Goal: Information Seeking & Learning: Learn about a topic

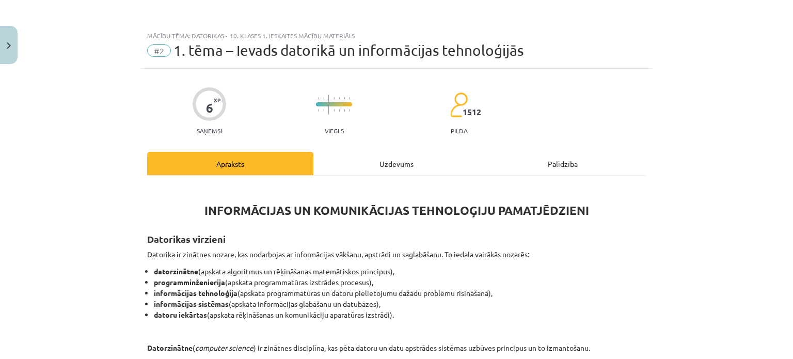
scroll to position [162, 0]
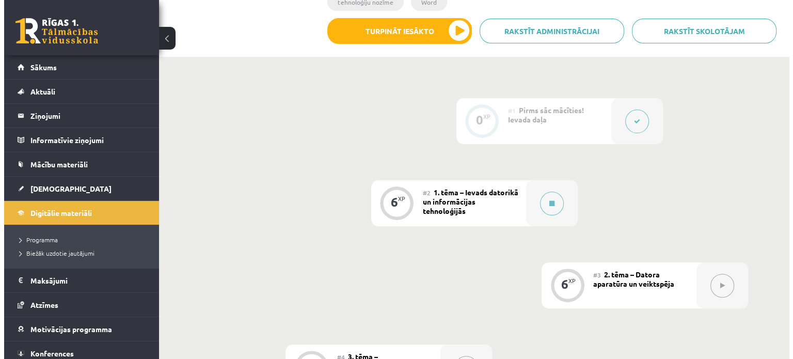
scroll to position [258, 0]
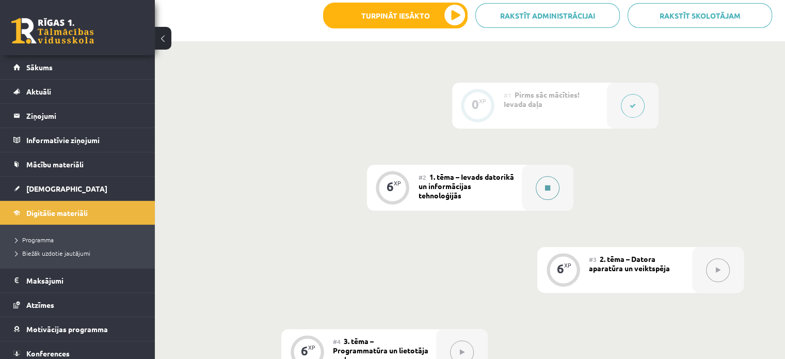
click at [537, 176] on button at bounding box center [548, 188] width 24 height 24
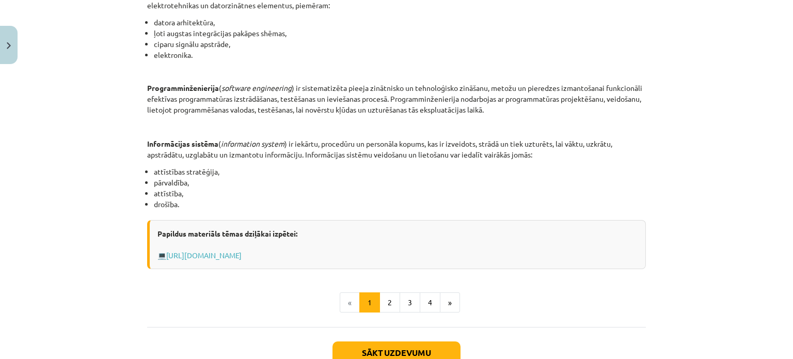
scroll to position [516, 0]
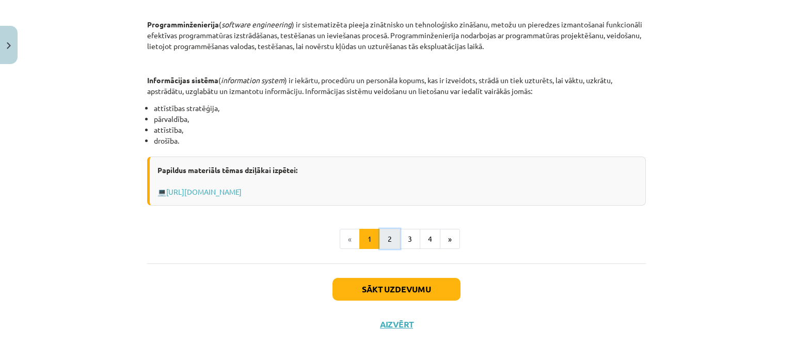
click at [383, 239] on button "2" at bounding box center [389, 239] width 21 height 21
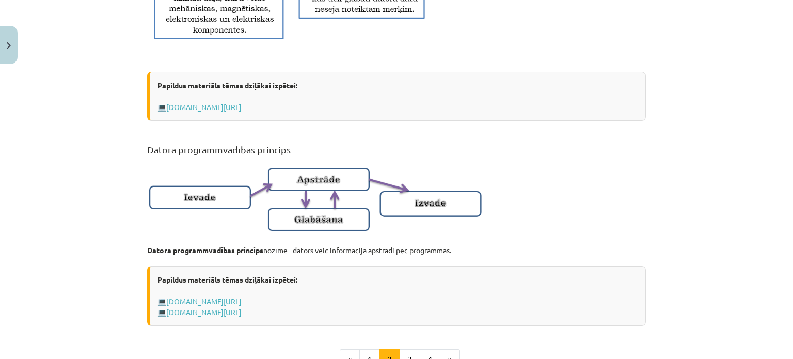
scroll to position [620, 0]
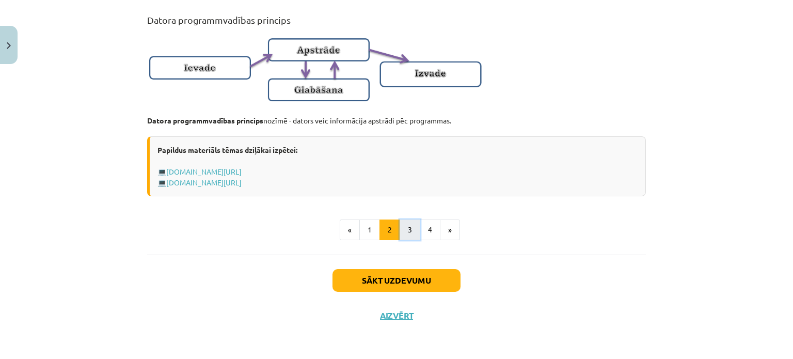
click at [408, 227] on button "3" at bounding box center [410, 229] width 21 height 21
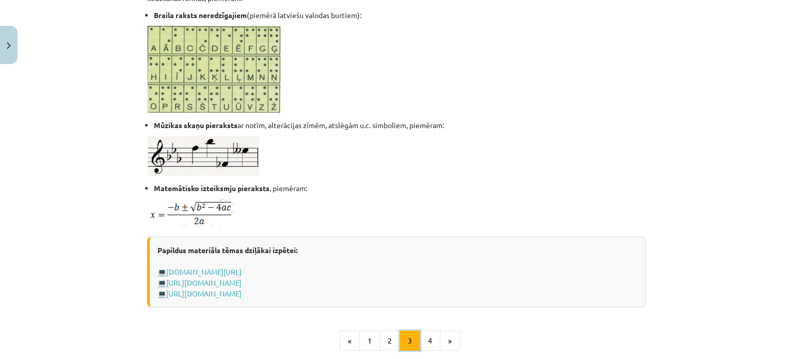
scroll to position [597, 0]
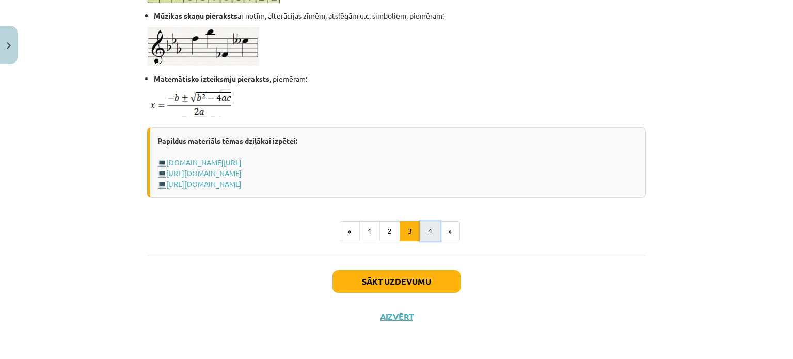
click at [421, 232] on button "4" at bounding box center [430, 231] width 21 height 21
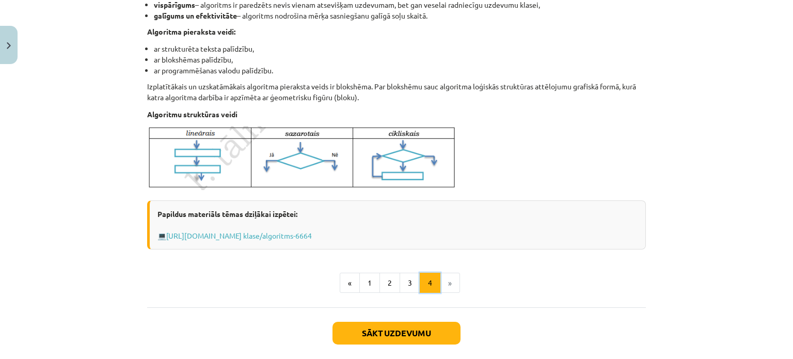
scroll to position [391, 0]
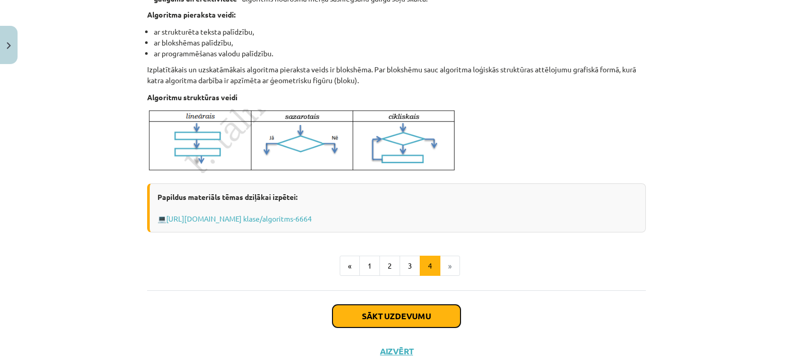
click at [406, 319] on button "Sākt uzdevumu" at bounding box center [397, 316] width 128 height 23
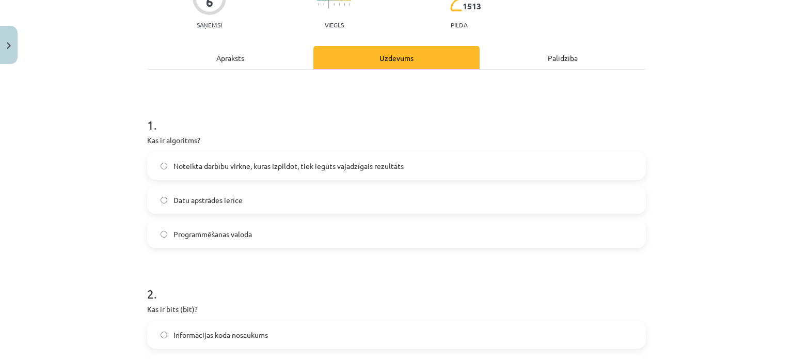
scroll to position [129, 0]
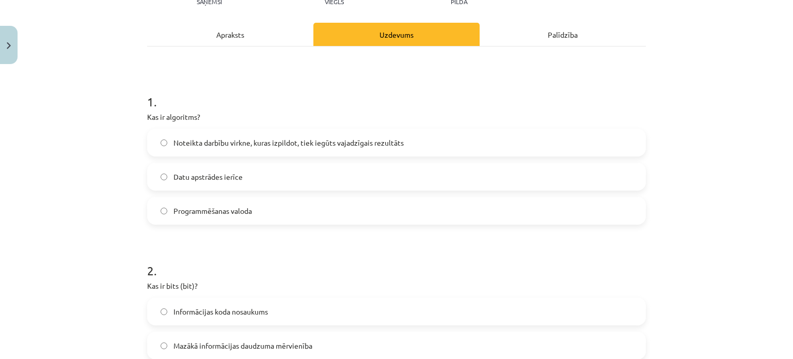
click at [233, 118] on p "Kas ir algoritms?" at bounding box center [396, 117] width 499 height 11
click at [254, 139] on span "Noteikta darbību virkne, kuras izpildot, tiek iegūts vajadzīgais rezultāts" at bounding box center [288, 142] width 230 height 11
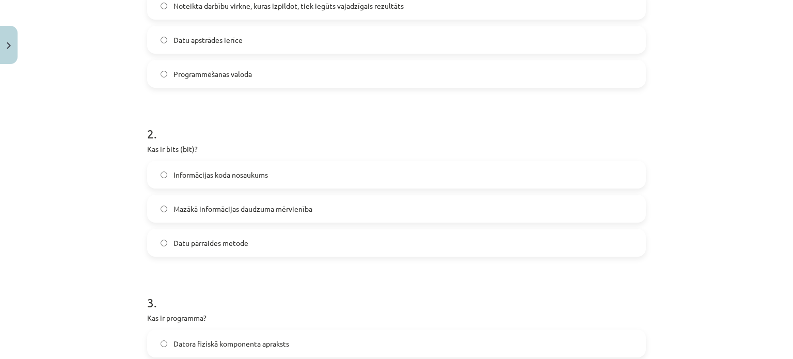
scroll to position [284, 0]
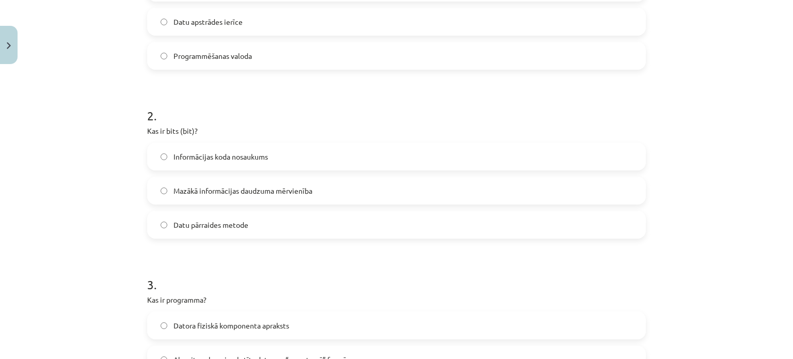
click at [211, 194] on span "Mazākā informācijas daudzuma mērvienība" at bounding box center [242, 190] width 139 height 11
click at [109, 187] on div "Mācību tēma: Datorikas - 10. klases 1. ieskaites mācību materiāls #2 1. tēma – …" at bounding box center [396, 179] width 793 height 359
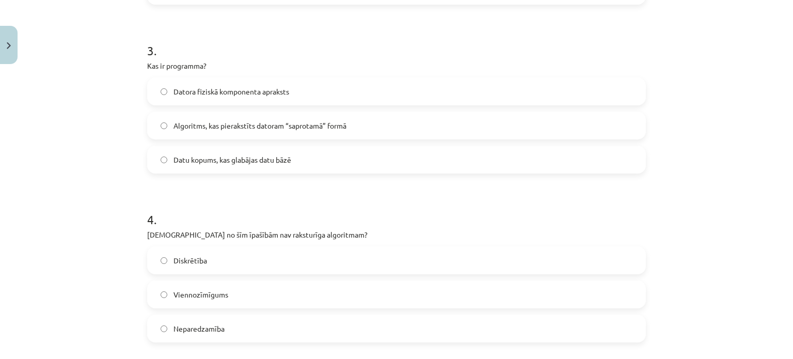
scroll to position [542, 0]
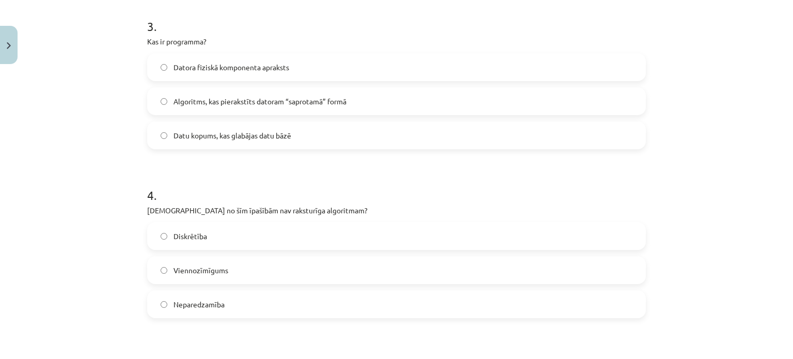
click at [205, 100] on span "Algoritms, kas pierakstīts datoram “saprotamā” formā" at bounding box center [259, 101] width 173 height 11
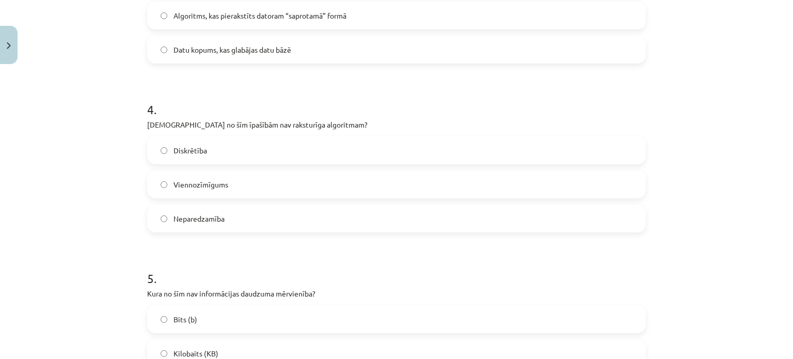
scroll to position [645, 0]
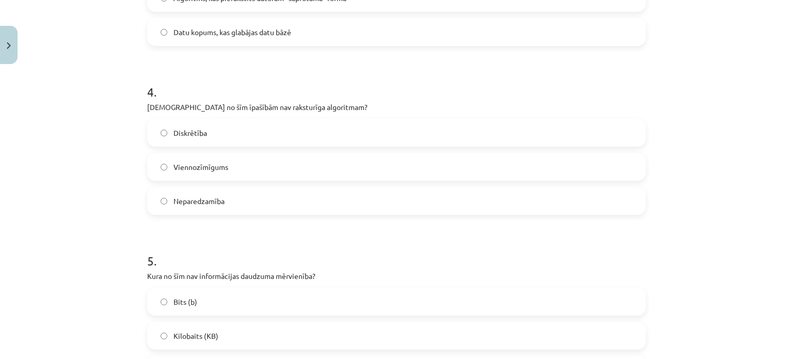
click at [240, 202] on label "Neparedzamība" at bounding box center [396, 201] width 497 height 26
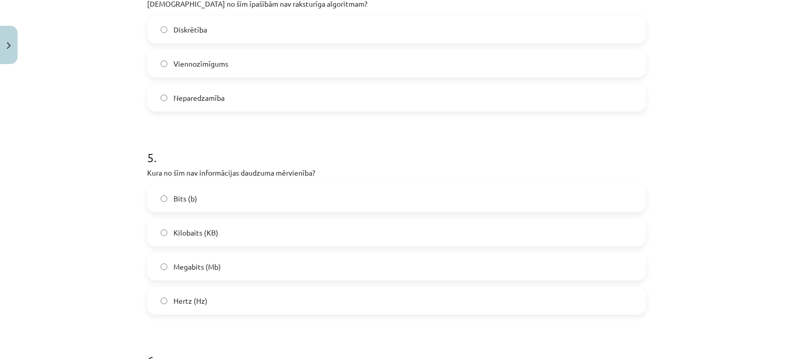
scroll to position [800, 0]
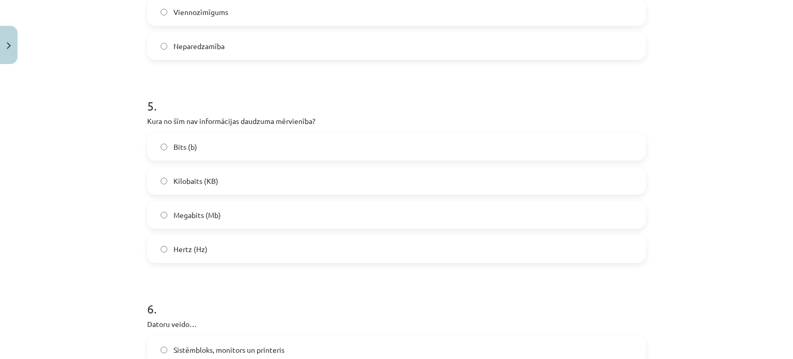
click at [204, 246] on label "Hertz (Hz)" at bounding box center [396, 249] width 497 height 26
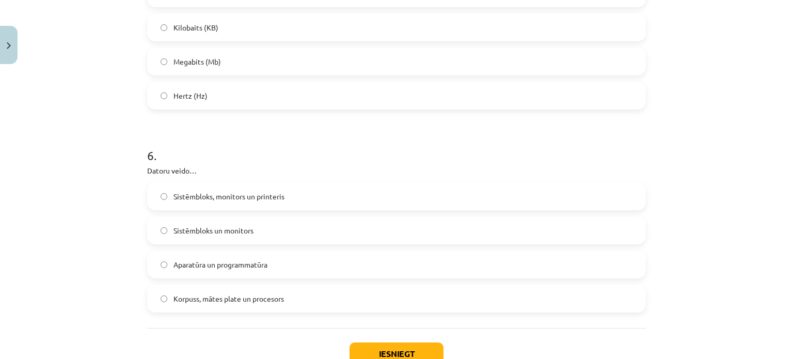
scroll to position [1007, 0]
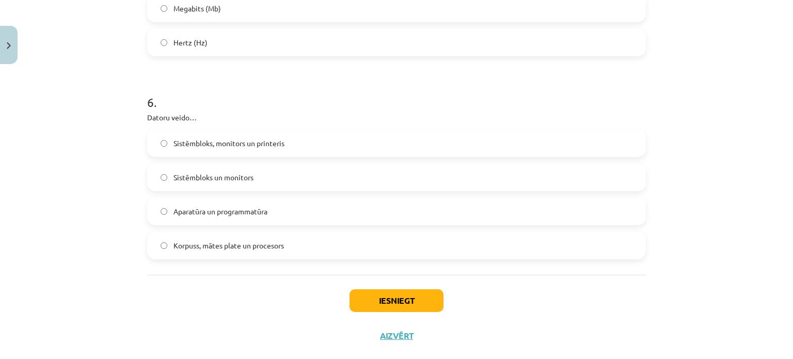
click at [214, 211] on span "Aparatūra un programmatūra" at bounding box center [220, 211] width 94 height 11
click at [394, 300] on button "Iesniegt" at bounding box center [397, 300] width 94 height 23
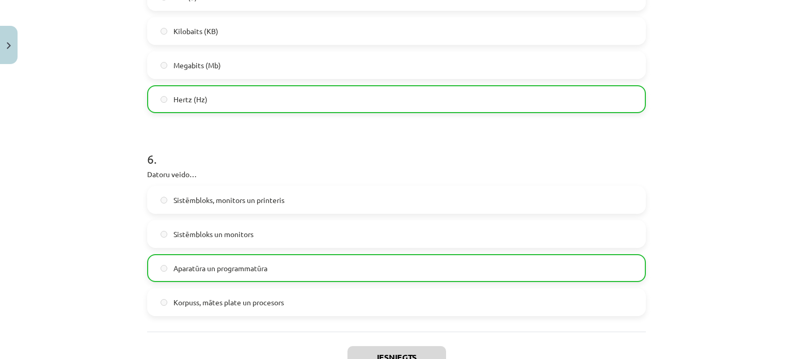
scroll to position [1059, 0]
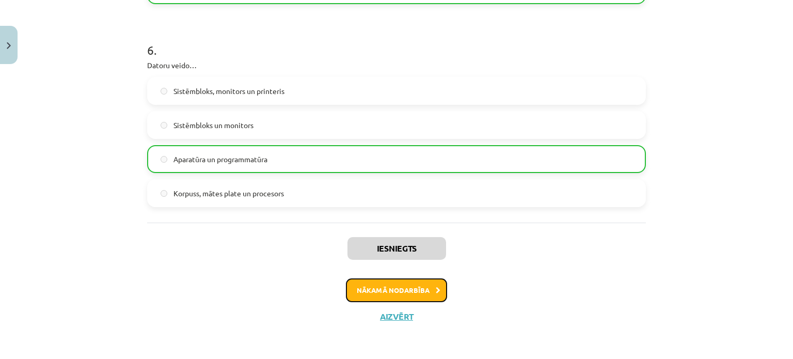
click at [390, 295] on button "Nākamā nodarbība" at bounding box center [396, 290] width 101 height 24
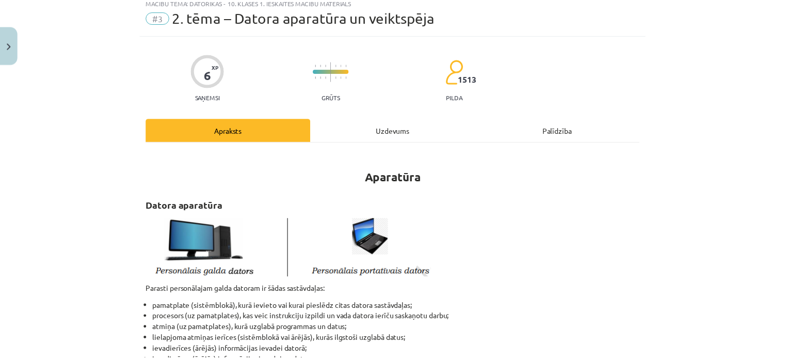
scroll to position [0, 0]
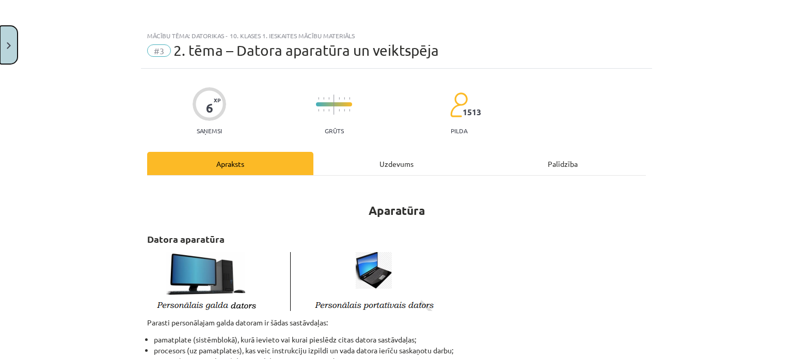
click at [7, 47] on img "Close" at bounding box center [9, 45] width 4 height 7
click at [62, 223] on div "Mācību tēma: Datorikas - 10. klases 1. ieskaites mācību materiāls #3 2. tēma – …" at bounding box center [396, 179] width 793 height 359
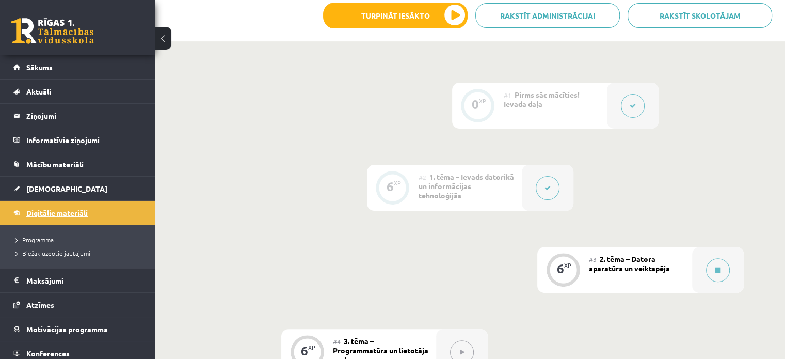
click at [62, 217] on link "Digitālie materiāli" at bounding box center [77, 213] width 129 height 24
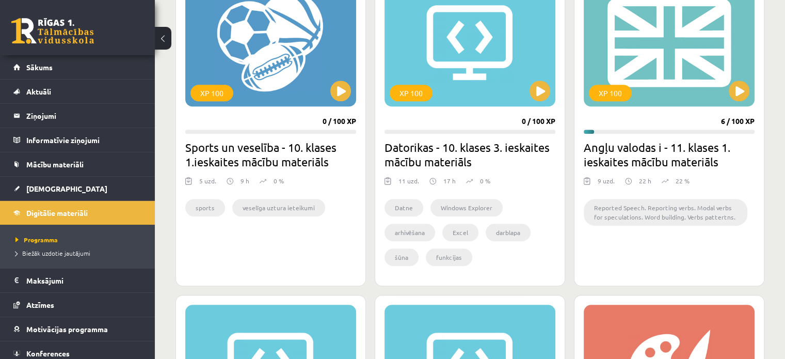
scroll to position [929, 0]
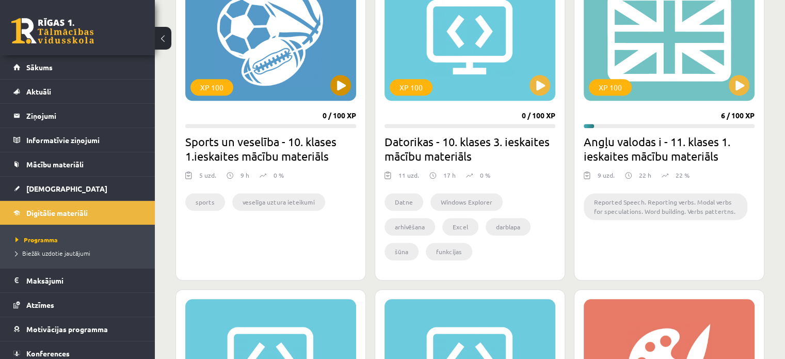
click at [286, 74] on div "XP 100" at bounding box center [270, 36] width 171 height 129
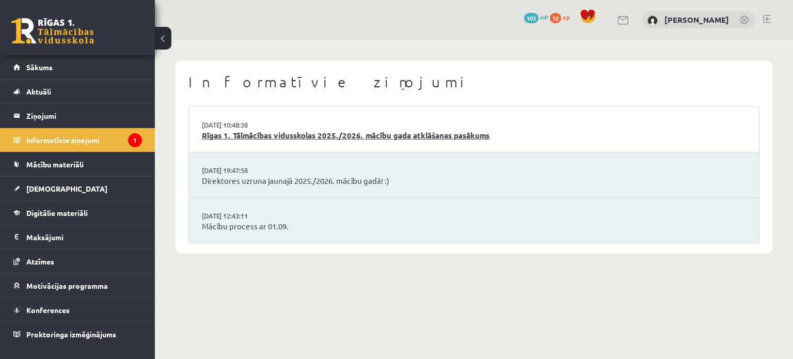
click at [281, 137] on link "Rīgas 1. Tālmācības vidusskolas 2025./2026. mācību gada atklāšanas pasākums" at bounding box center [474, 136] width 544 height 12
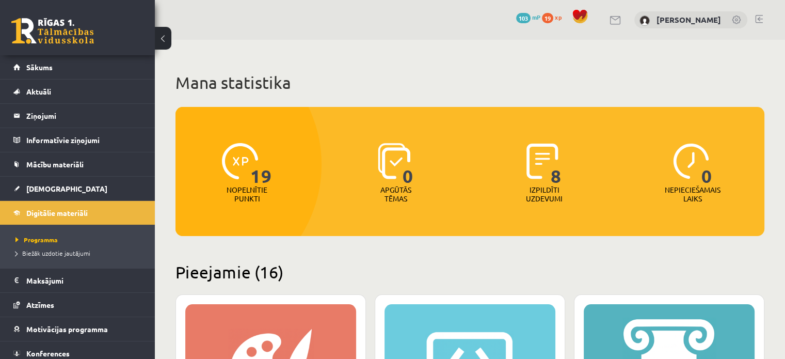
click at [553, 16] on span "19" at bounding box center [547, 18] width 11 height 10
click at [252, 183] on span "19" at bounding box center [261, 164] width 22 height 42
click at [275, 189] on div "19 Nopelnītie punkti" at bounding box center [248, 173] width 144 height 71
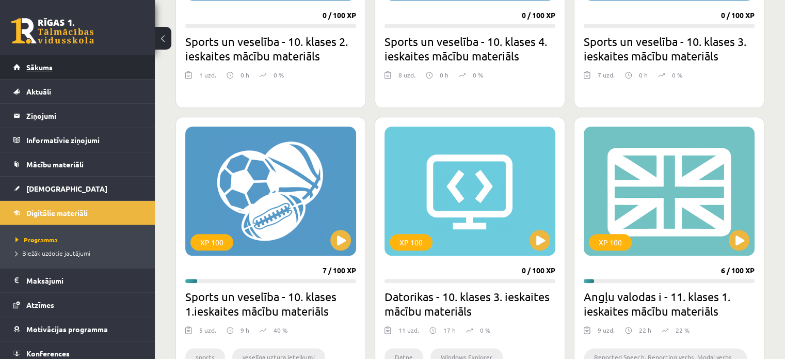
click at [40, 67] on span "Sākums" at bounding box center [39, 66] width 26 height 9
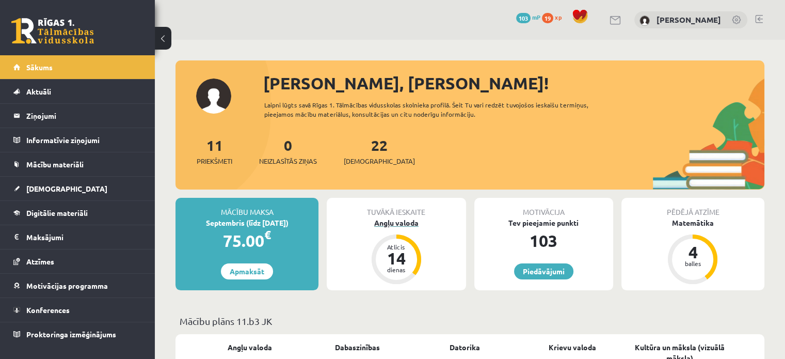
click at [408, 225] on div "Angļu valoda" at bounding box center [396, 222] width 139 height 11
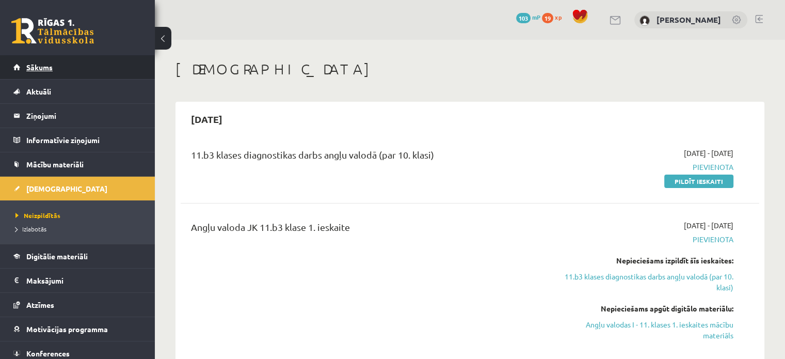
click at [48, 69] on span "Sākums" at bounding box center [39, 66] width 26 height 9
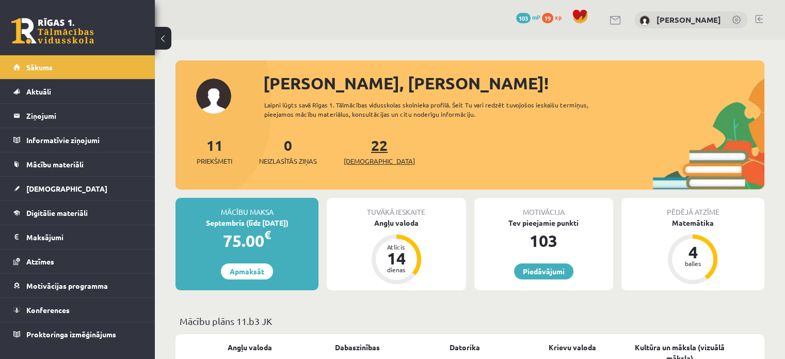
click at [362, 160] on span "[DEMOGRAPHIC_DATA]" at bounding box center [379, 161] width 71 height 10
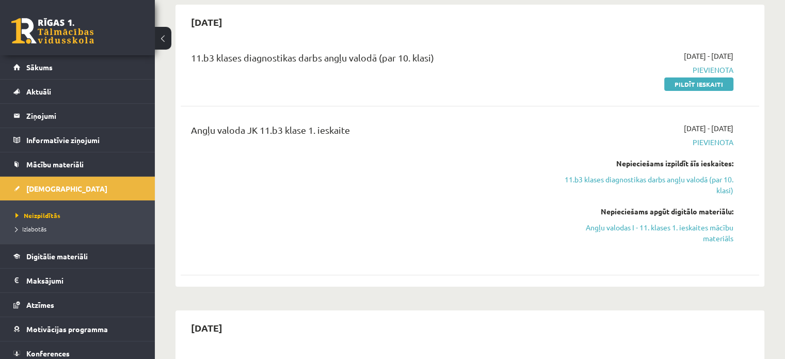
scroll to position [103, 0]
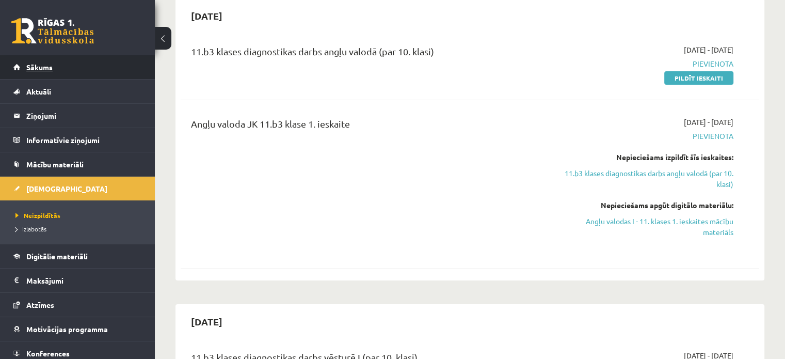
click at [50, 70] on span "Sākums" at bounding box center [39, 66] width 26 height 9
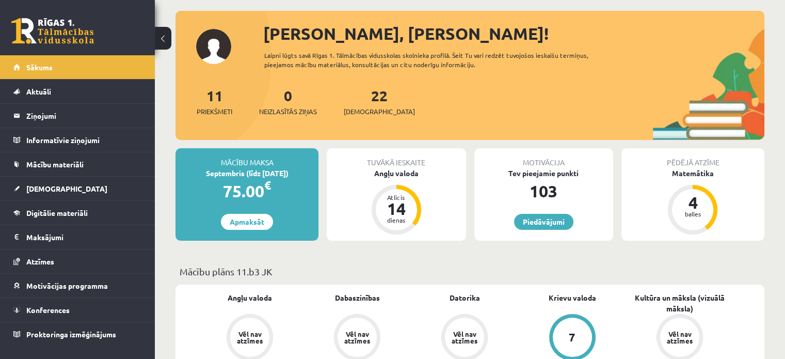
scroll to position [155, 0]
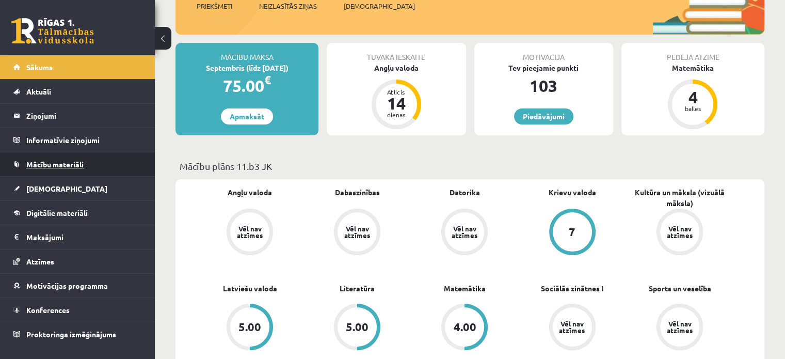
click at [64, 168] on link "Mācību materiāli" at bounding box center [77, 164] width 129 height 24
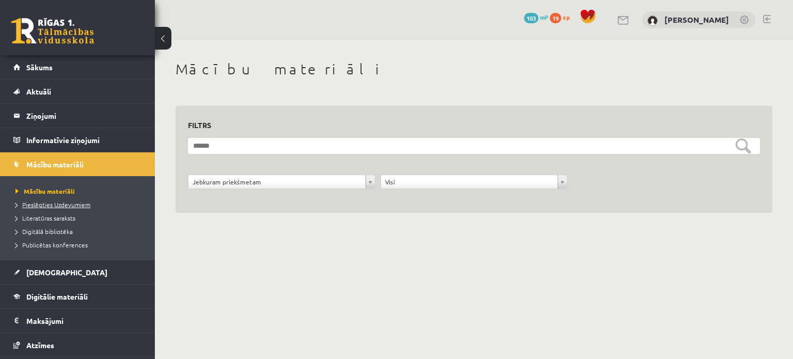
click at [48, 207] on span "Pieslēgties Uzdevumiem" at bounding box center [52, 204] width 75 height 8
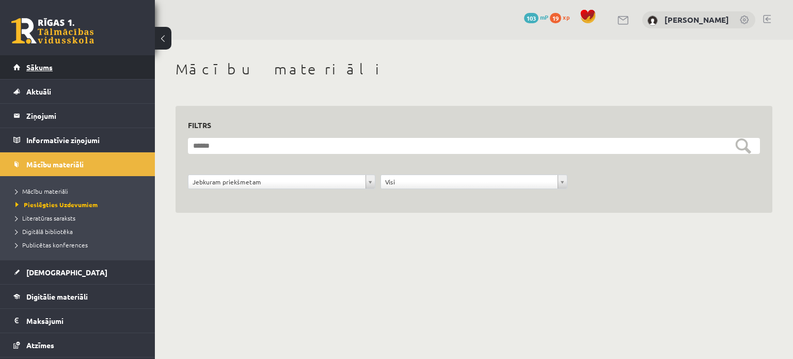
click at [50, 69] on span "Sākums" at bounding box center [39, 66] width 26 height 9
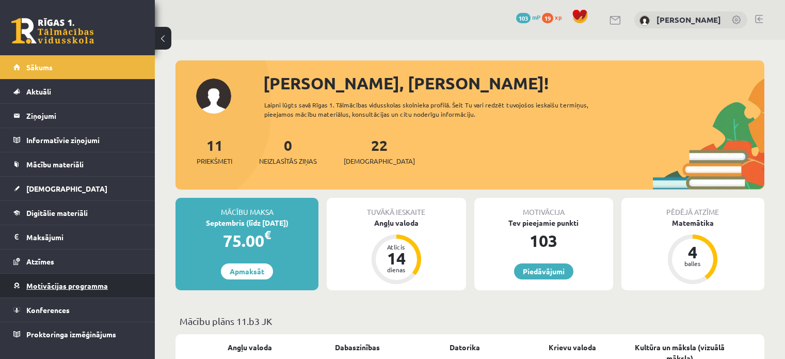
scroll to position [568, 0]
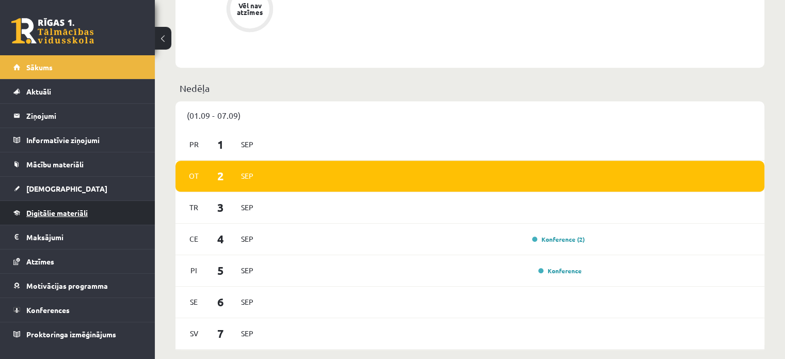
click at [50, 206] on link "Digitālie materiāli" at bounding box center [77, 213] width 129 height 24
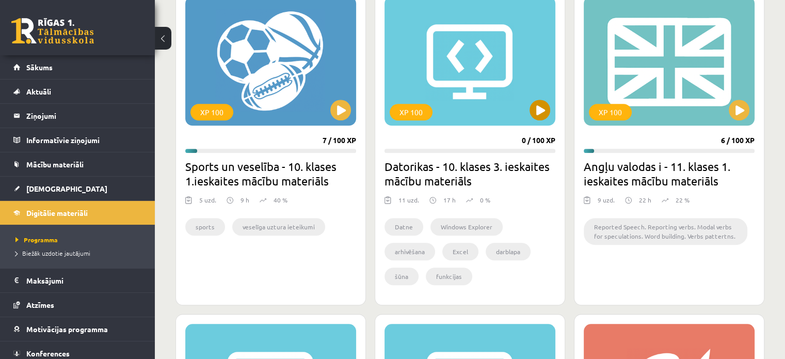
scroll to position [929, 0]
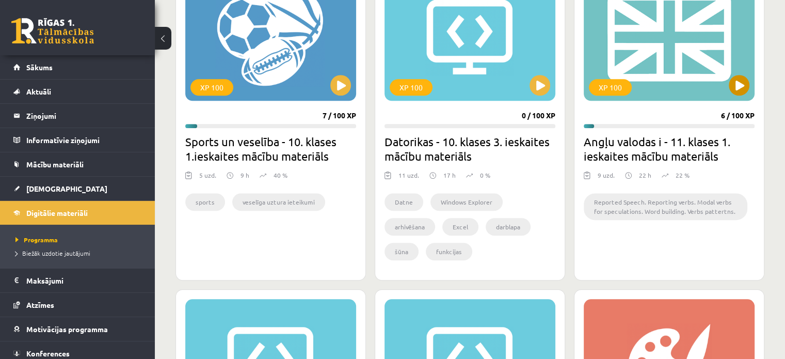
click at [658, 48] on div "XP 100" at bounding box center [669, 36] width 171 height 129
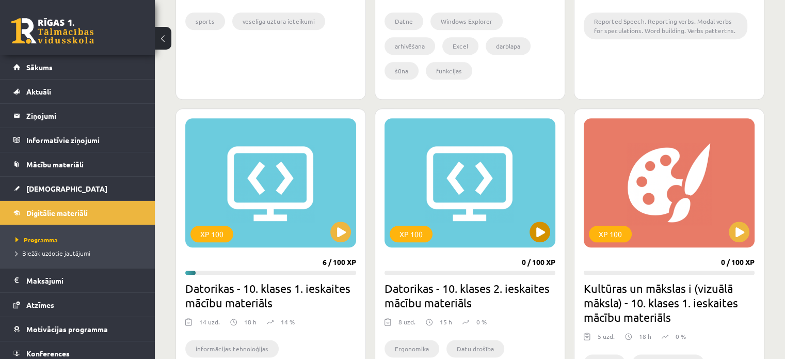
scroll to position [1136, 0]
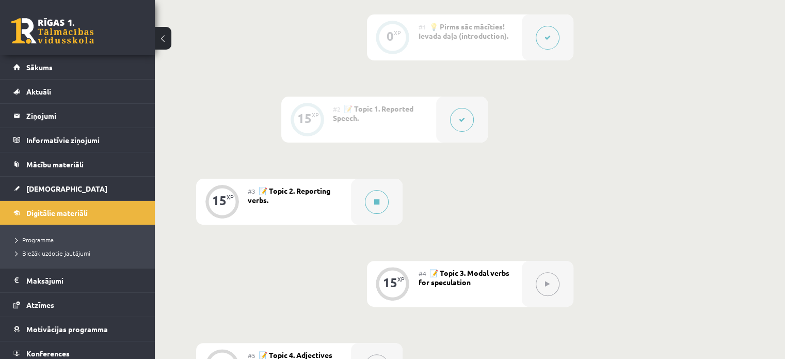
scroll to position [196, 0]
